Goal: Check status: Check status

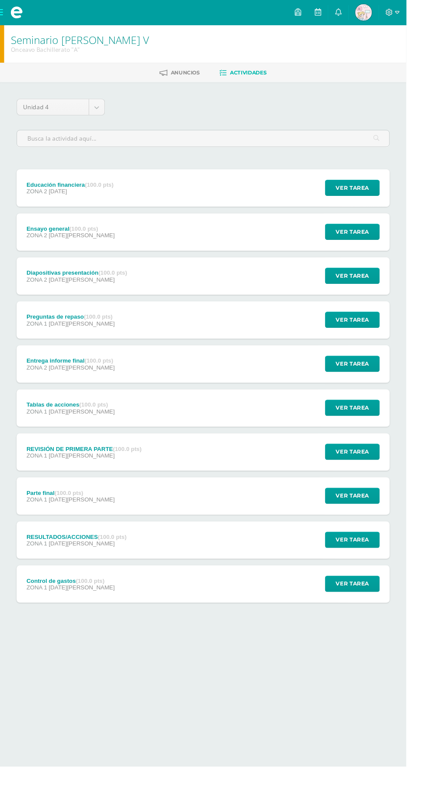
click at [13, 12] on span at bounding box center [17, 13] width 13 height 13
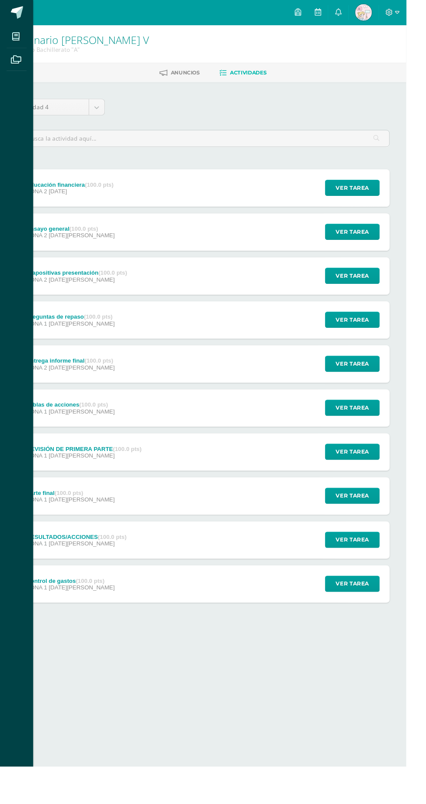
click at [405, 12] on div "Mis cursos Archivos Cerrar panel Biología [PERSON_NAME] V Onceavo Bachillerato …" at bounding box center [213, 402] width 426 height 804
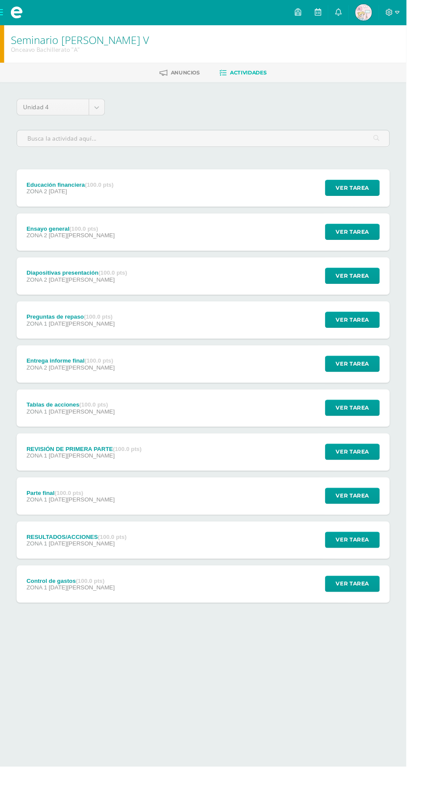
click at [390, 13] on img at bounding box center [381, 12] width 17 height 17
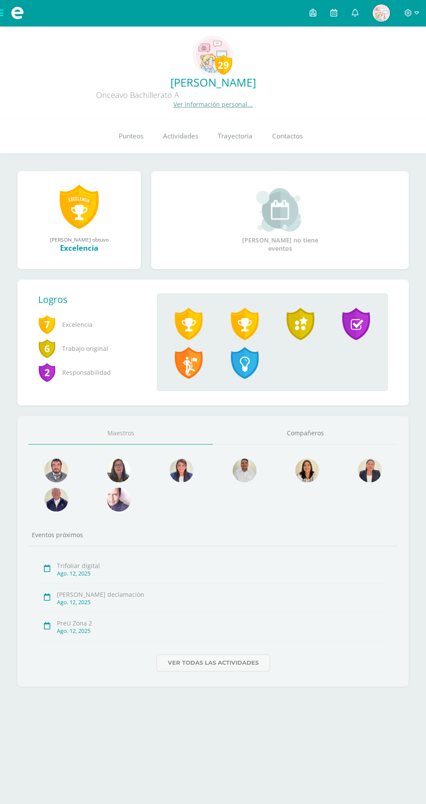
click at [123, 144] on link "Punteos" at bounding box center [131, 136] width 44 height 35
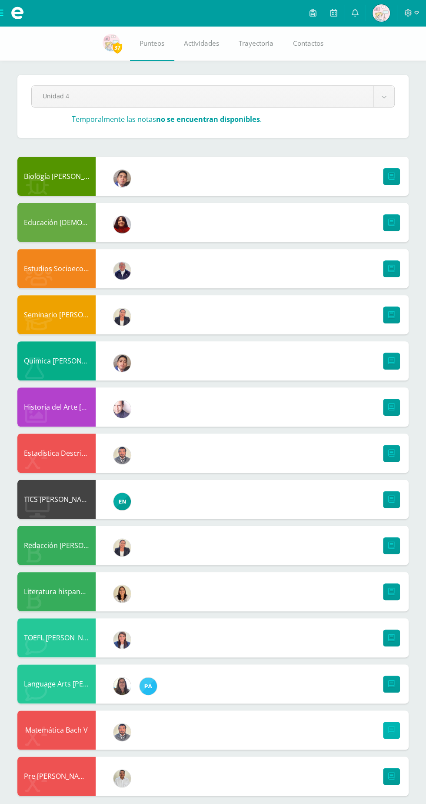
click at [392, 728] on icon at bounding box center [392, 729] width 7 height 7
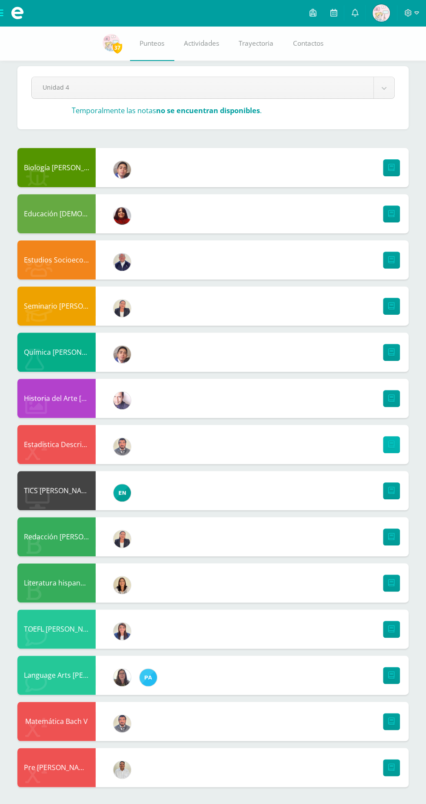
click at [392, 443] on icon at bounding box center [392, 444] width 7 height 7
